Goal: Task Accomplishment & Management: Manage account settings

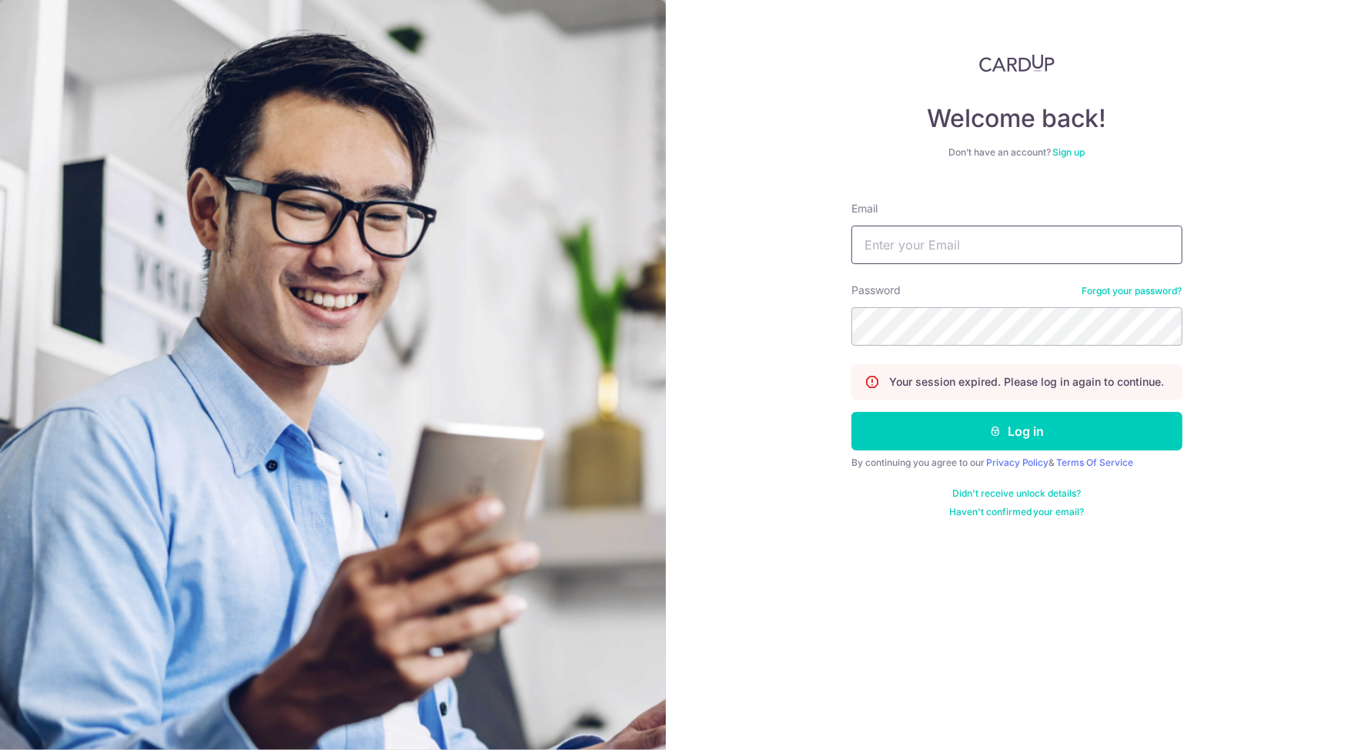
type input "Carolyn.omeara@onsitehealth.sg"
click at [1017, 432] on button "Log in" at bounding box center [1016, 431] width 331 height 38
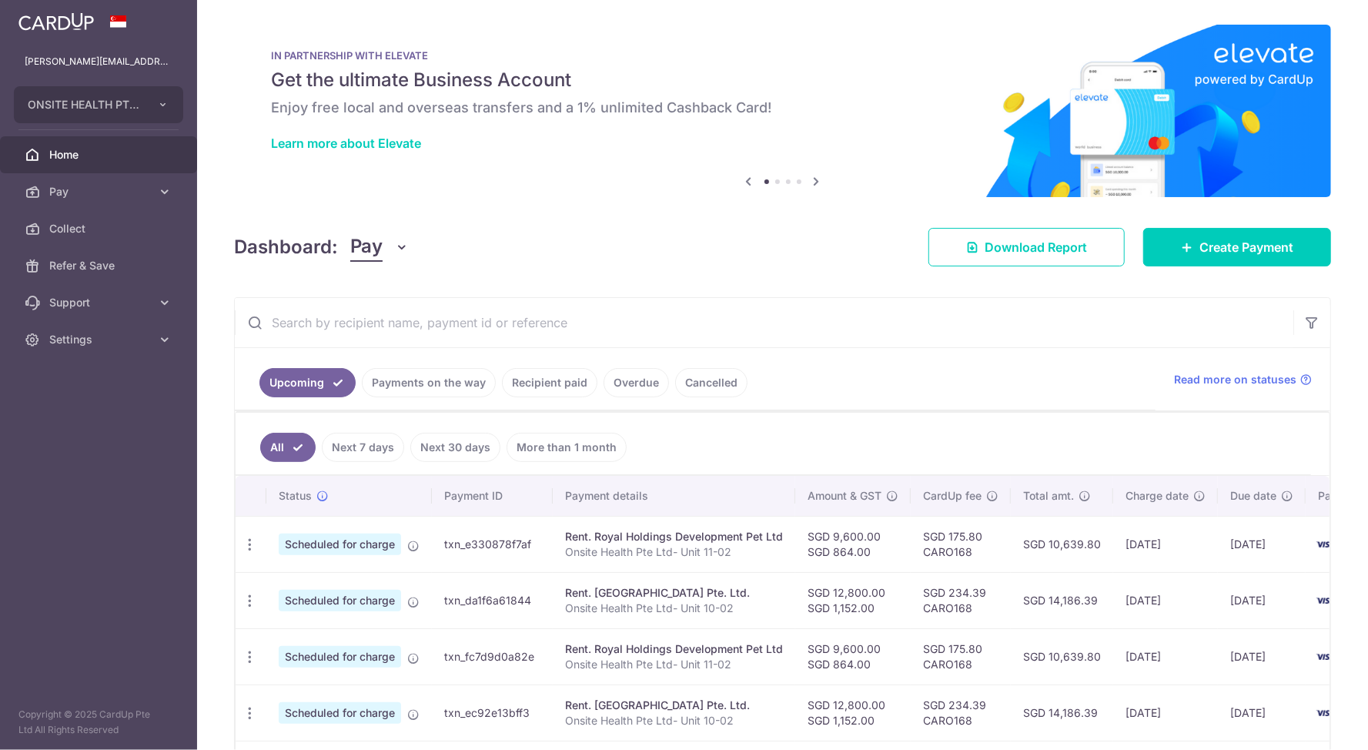
scroll to position [7, 0]
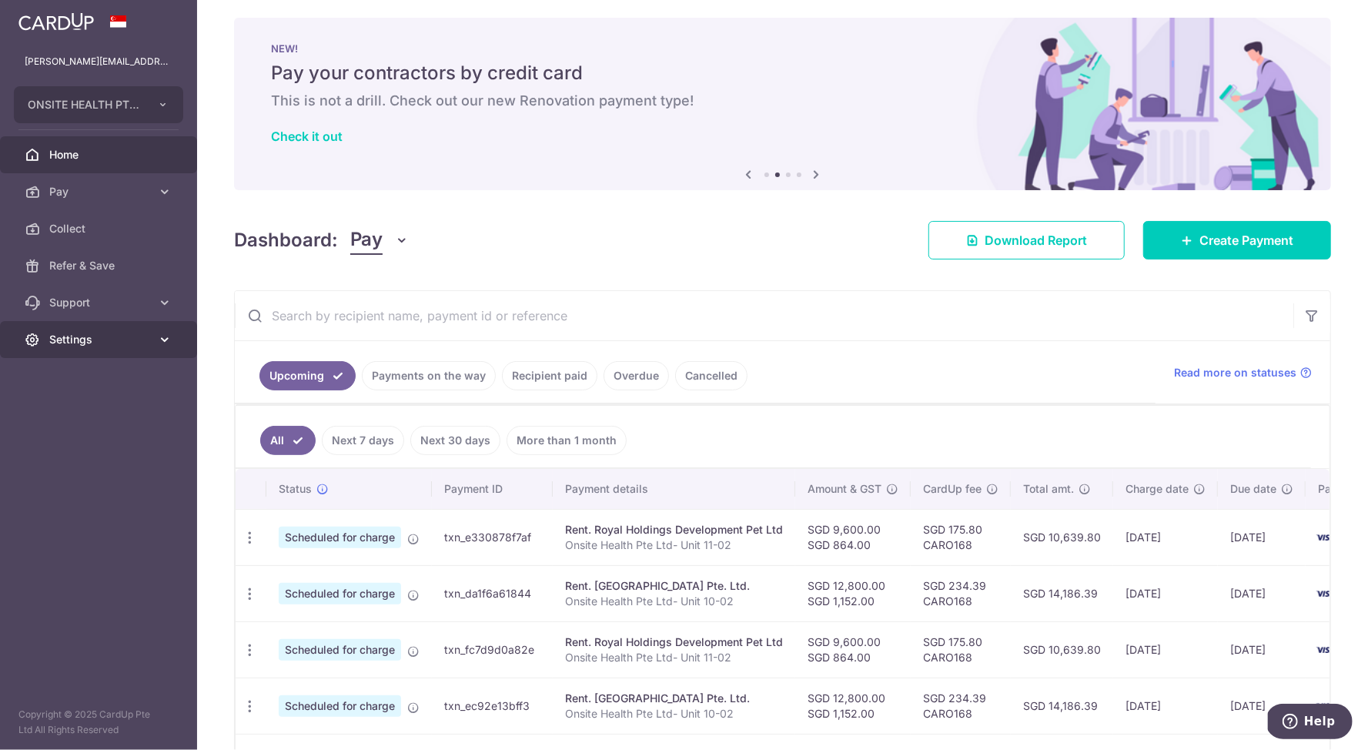
click at [159, 345] on icon at bounding box center [164, 339] width 15 height 15
click at [77, 376] on span "Account" at bounding box center [100, 376] width 102 height 15
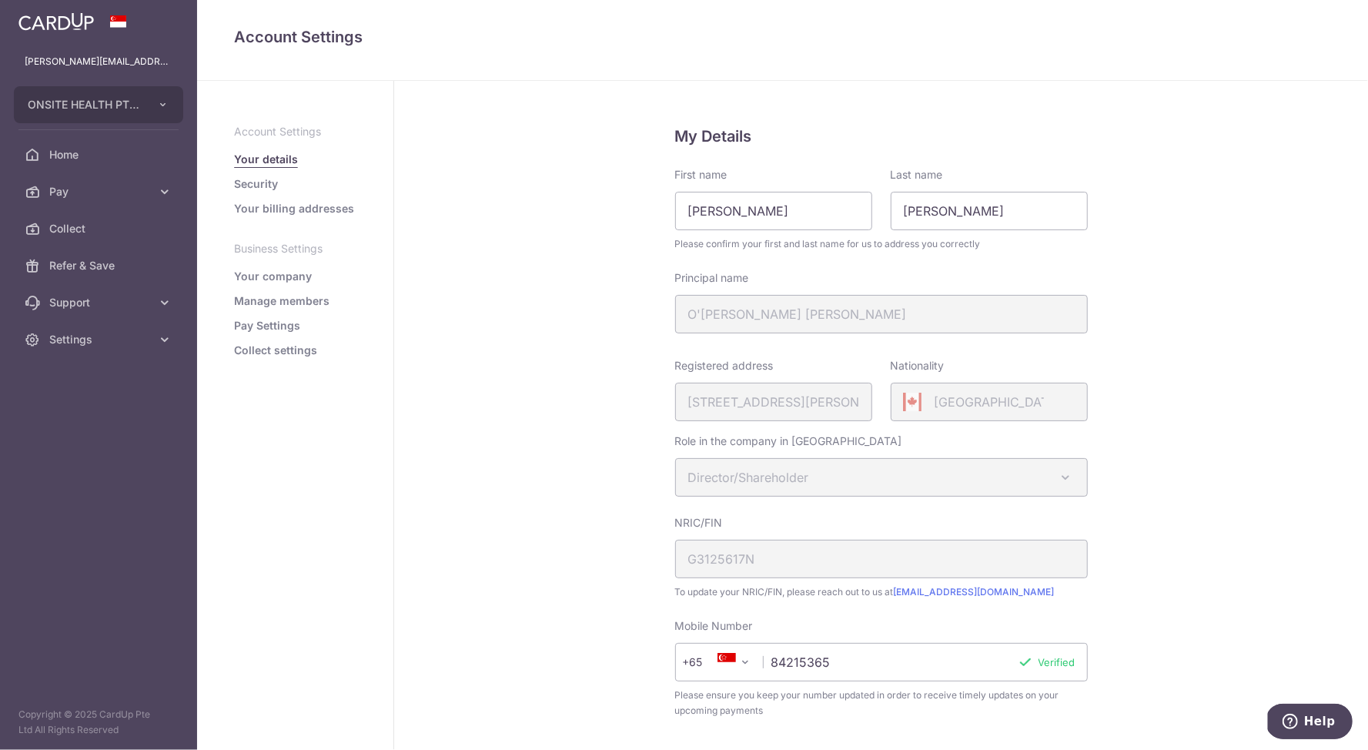
click at [275, 302] on link "Manage members" at bounding box center [281, 300] width 95 height 15
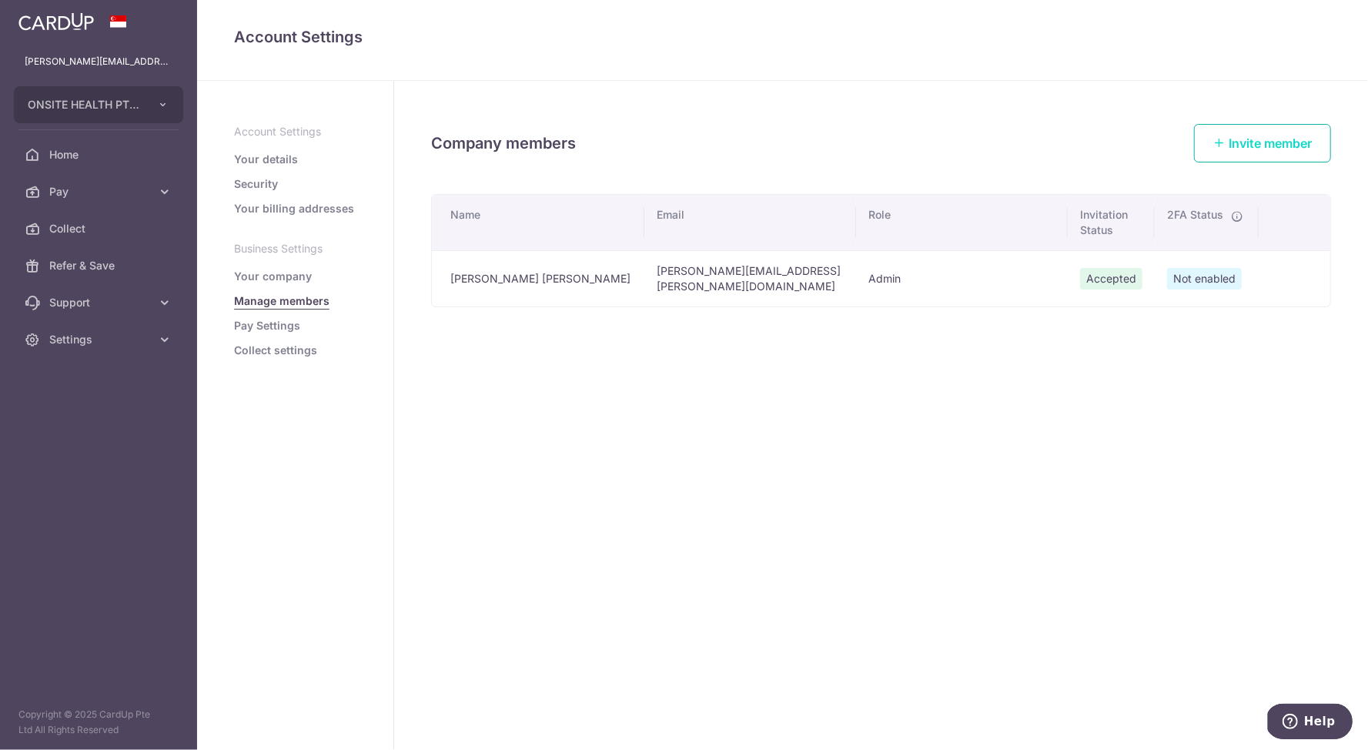
click at [1256, 135] on span "Invite member" at bounding box center [1269, 142] width 83 height 15
click at [1273, 132] on link "Invite member" at bounding box center [1262, 143] width 137 height 38
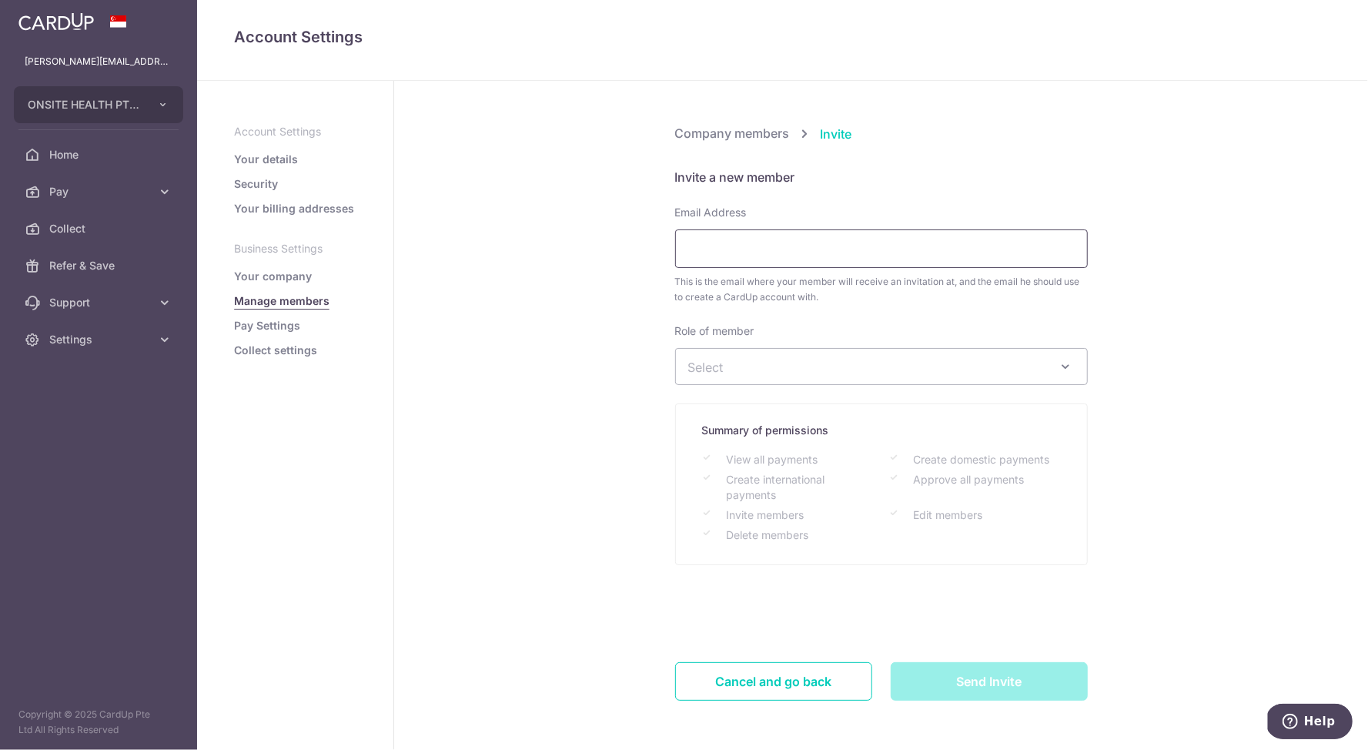
click at [761, 248] on input "Email Address" at bounding box center [881, 248] width 413 height 38
type input "[EMAIL_ADDRESS][DOMAIN_NAME]"
click at [743, 367] on span "Select" at bounding box center [869, 366] width 362 height 17
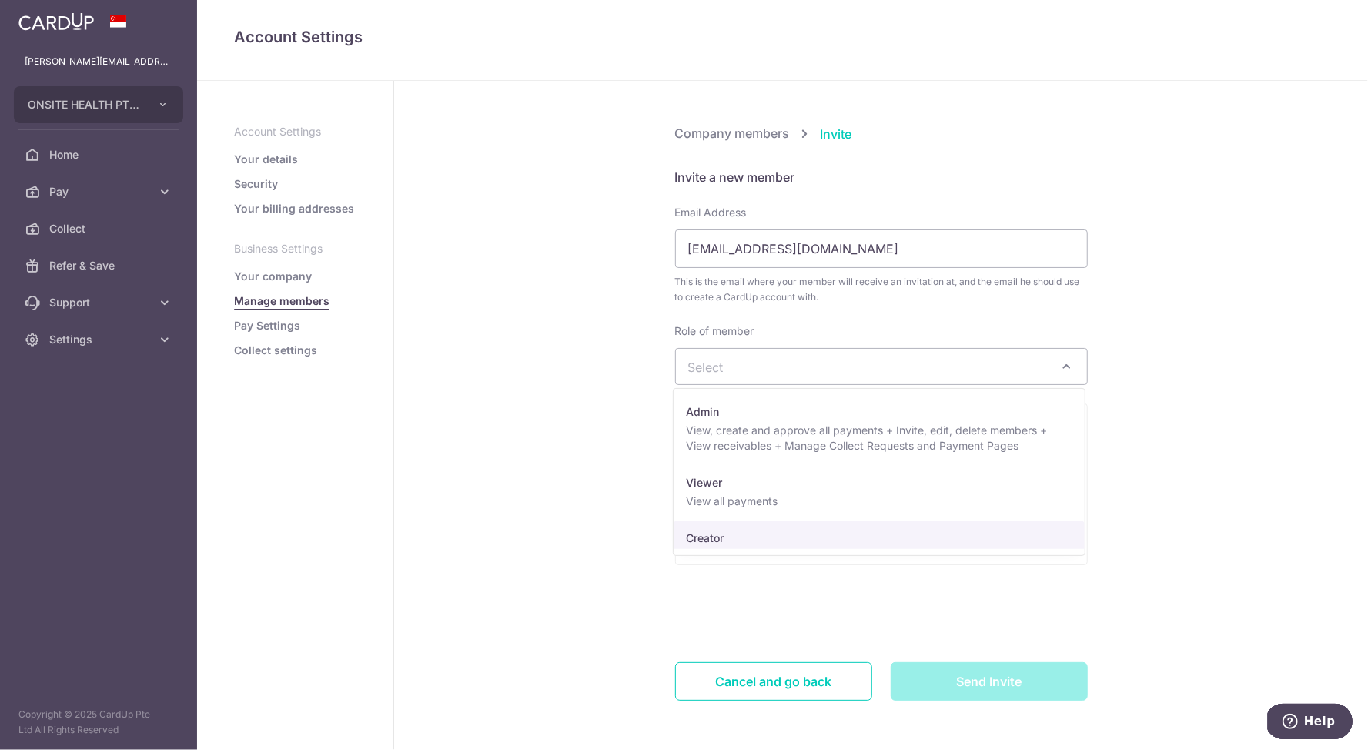
select select "23459"
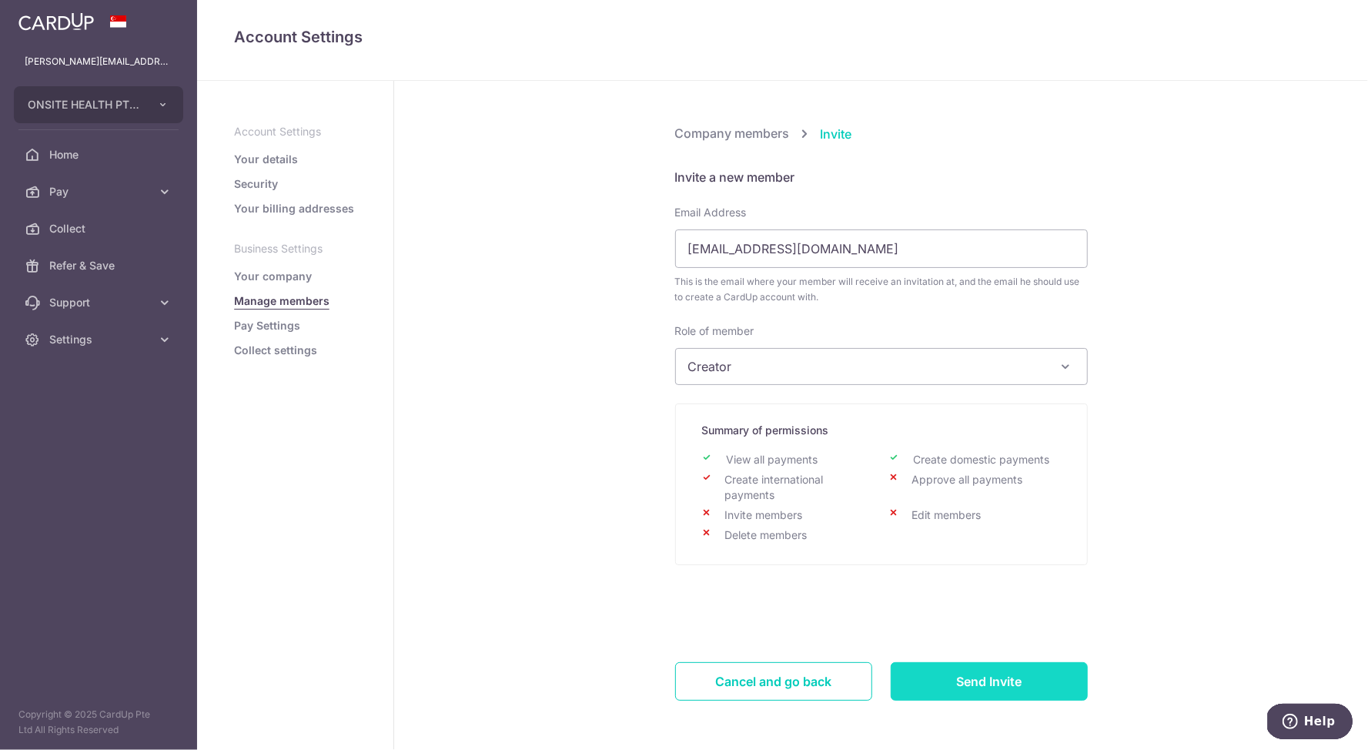
click at [979, 684] on input "Send Invite" at bounding box center [988, 681] width 197 height 38
